Goal: Information Seeking & Learning: Learn about a topic

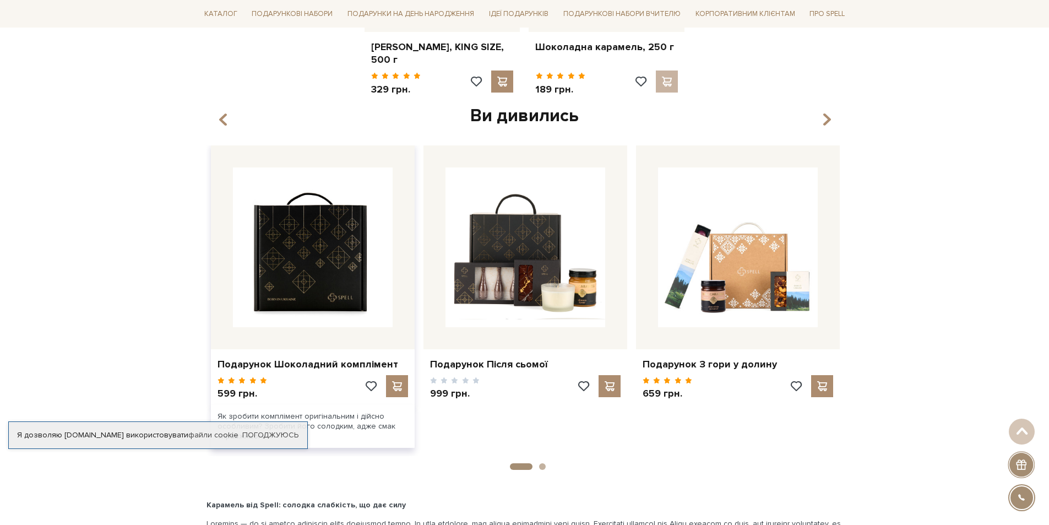
scroll to position [771, 0]
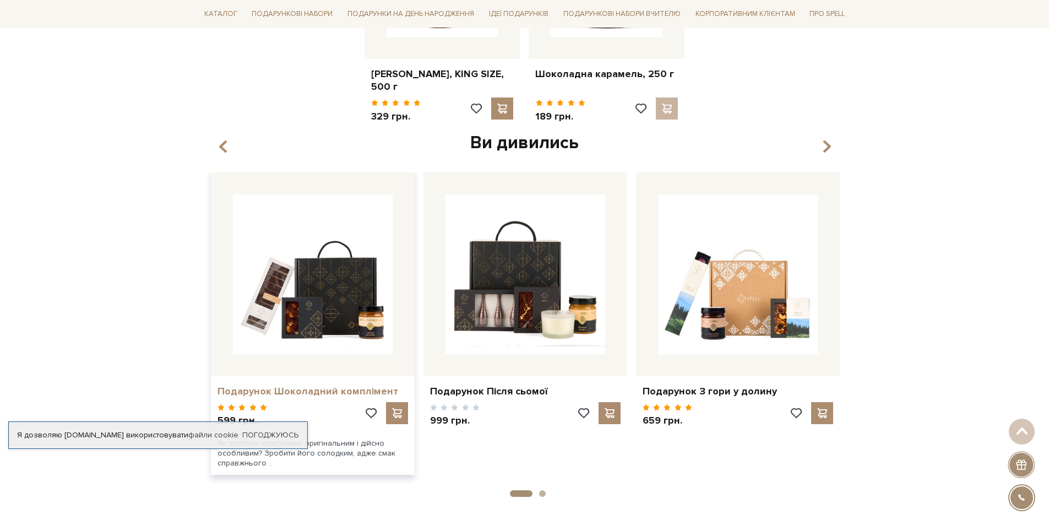
click at [331, 395] on link "Подарунок Шоколадний комплімент" at bounding box center [312, 391] width 190 height 13
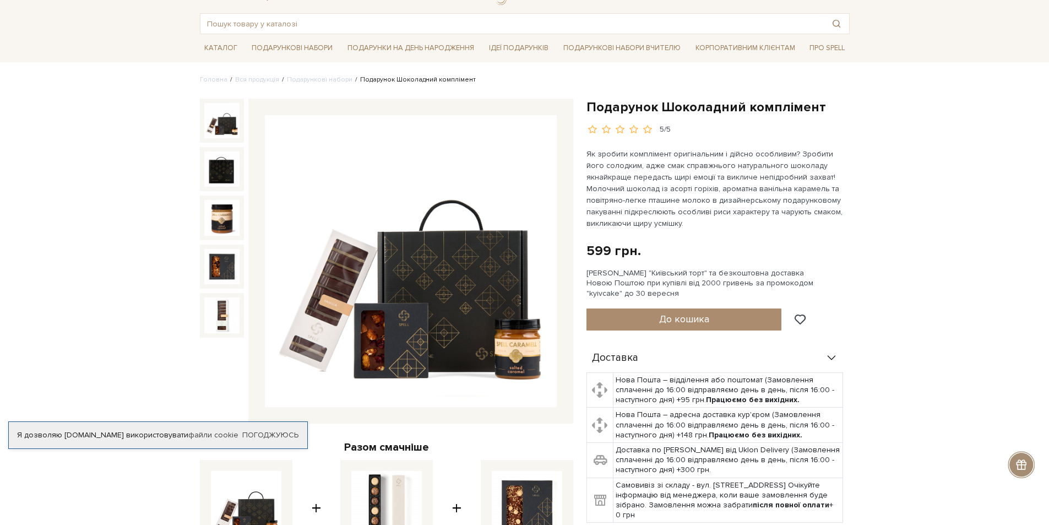
scroll to position [110, 0]
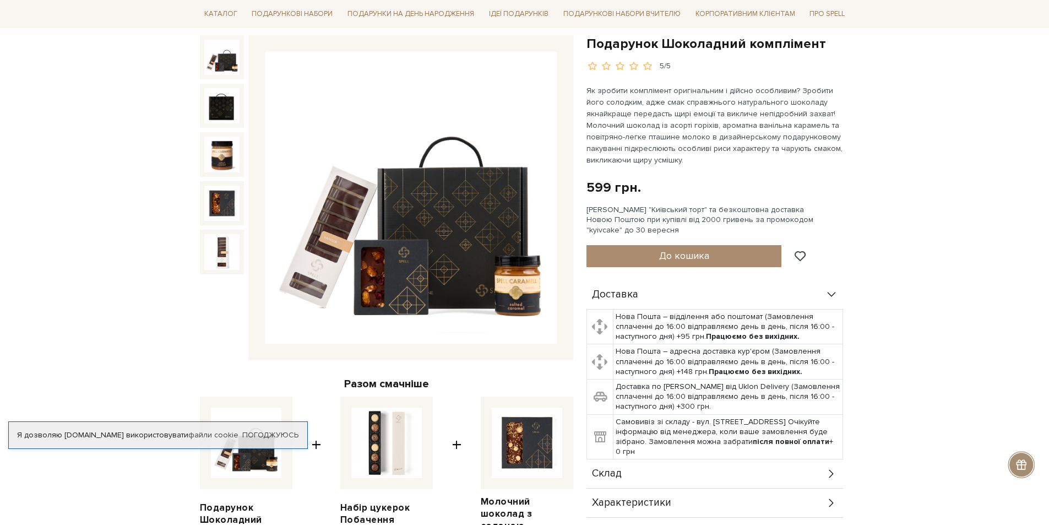
click at [505, 295] on img at bounding box center [411, 198] width 292 height 292
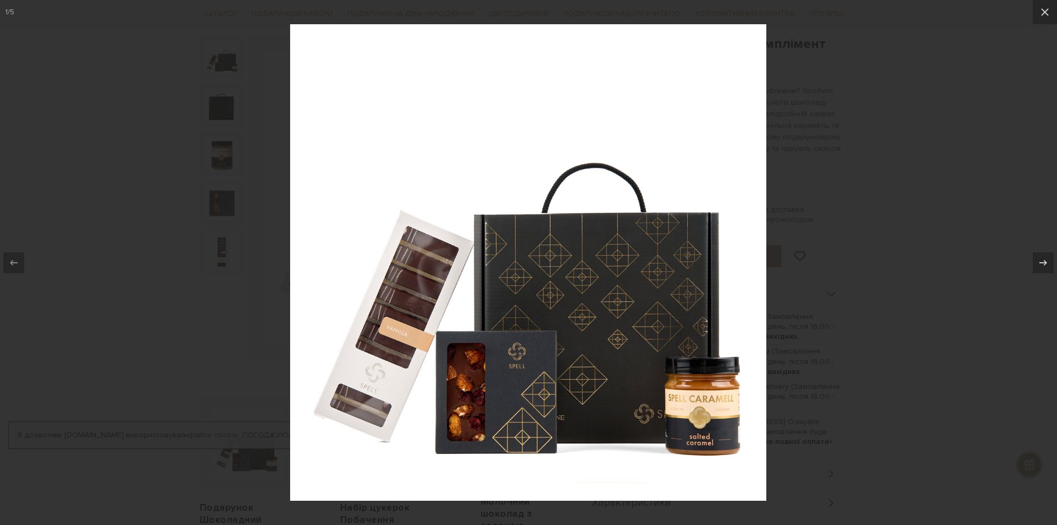
click at [505, 295] on img at bounding box center [528, 262] width 476 height 476
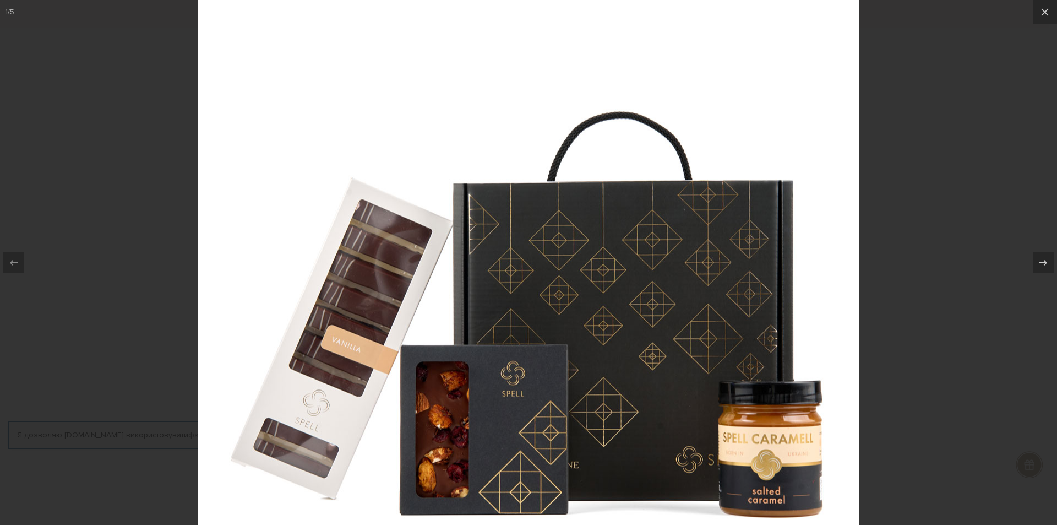
click at [505, 295] on img at bounding box center [528, 249] width 661 height 661
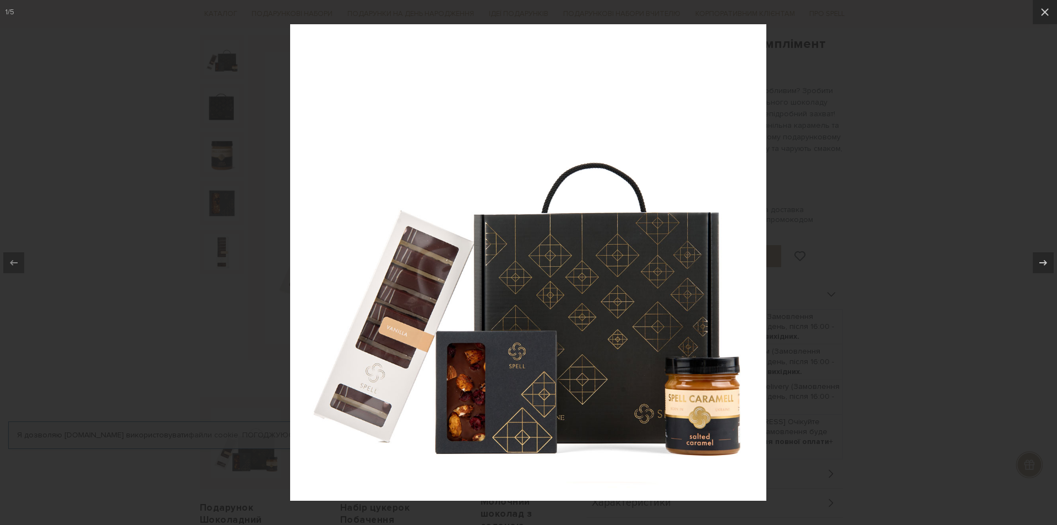
click at [905, 352] on div at bounding box center [528, 262] width 1057 height 525
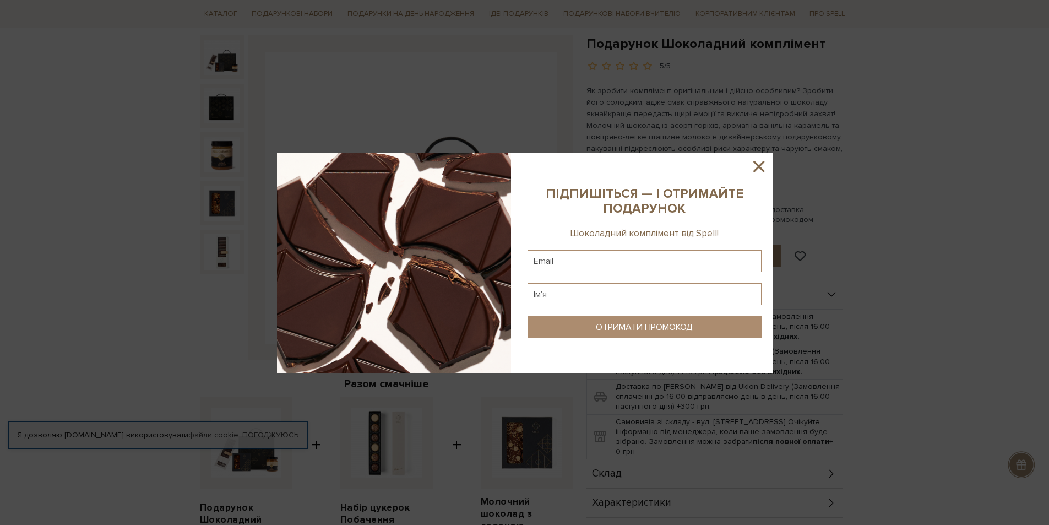
click at [753, 176] on sys-column-static at bounding box center [644, 262] width 256 height 220
click at [763, 170] on icon at bounding box center [758, 166] width 11 height 11
